Goal: Task Accomplishment & Management: Use online tool/utility

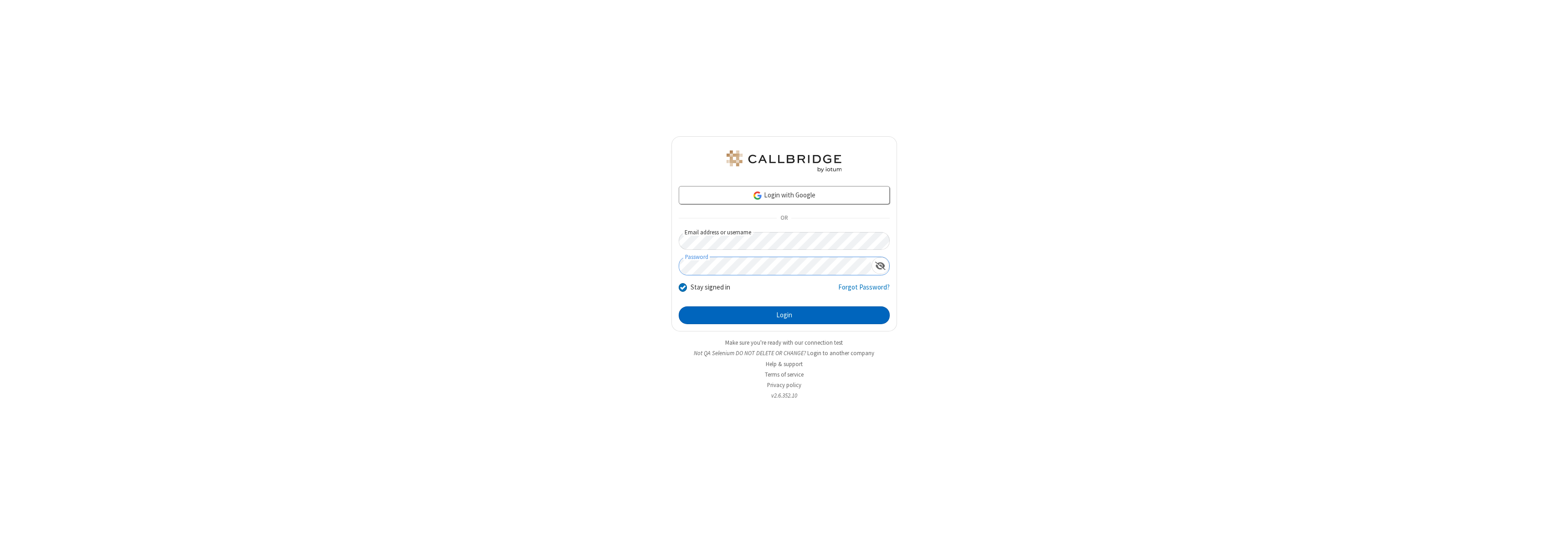
click at [784, 315] on button "Login" at bounding box center [784, 316] width 211 height 18
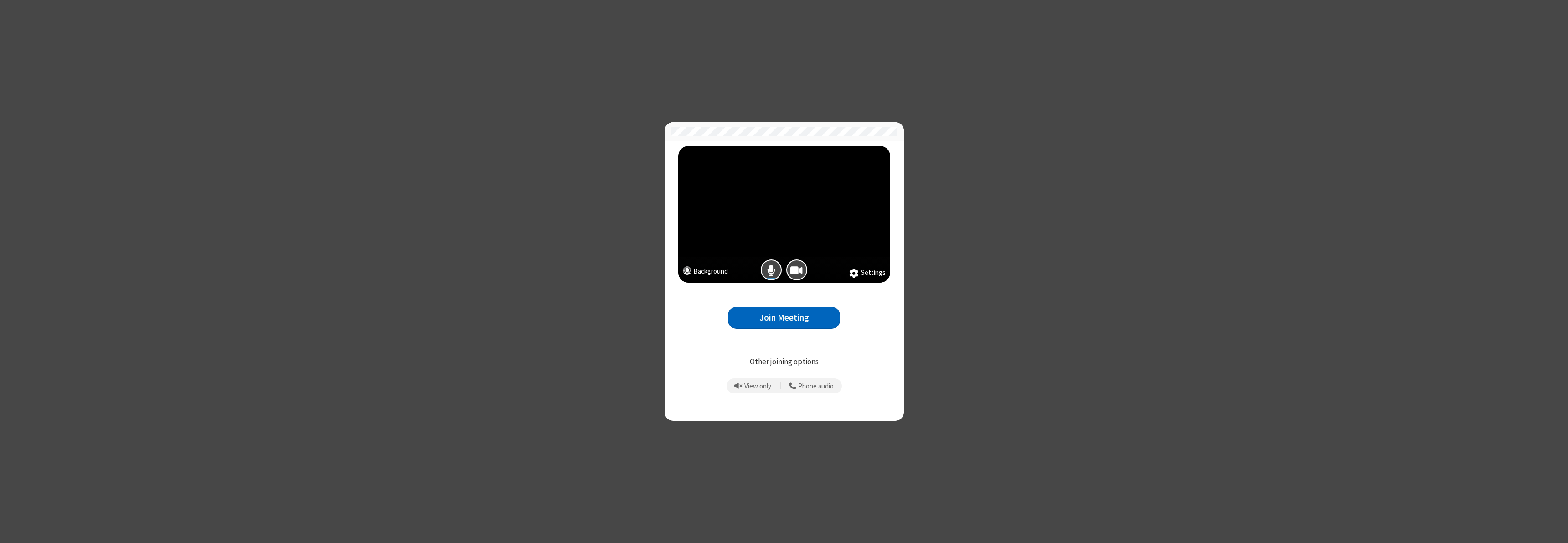
click at [784, 317] on button "Join Meeting" at bounding box center [784, 318] width 112 height 22
